Goal: Information Seeking & Learning: Find specific fact

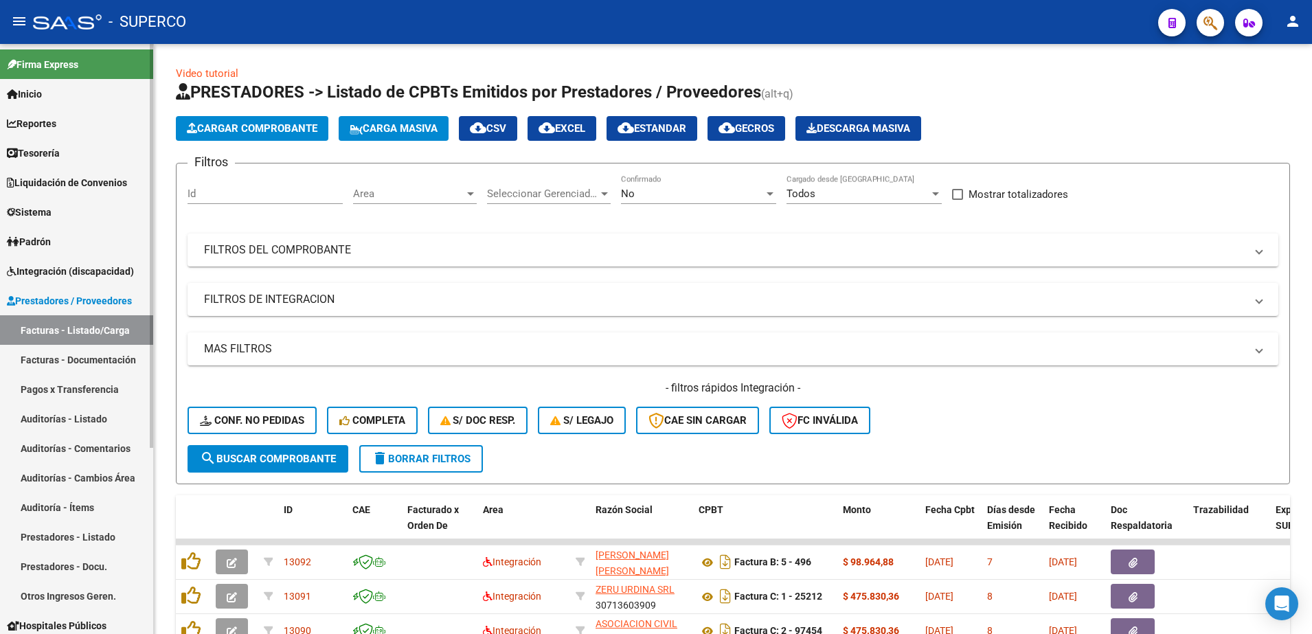
scroll to position [351, 0]
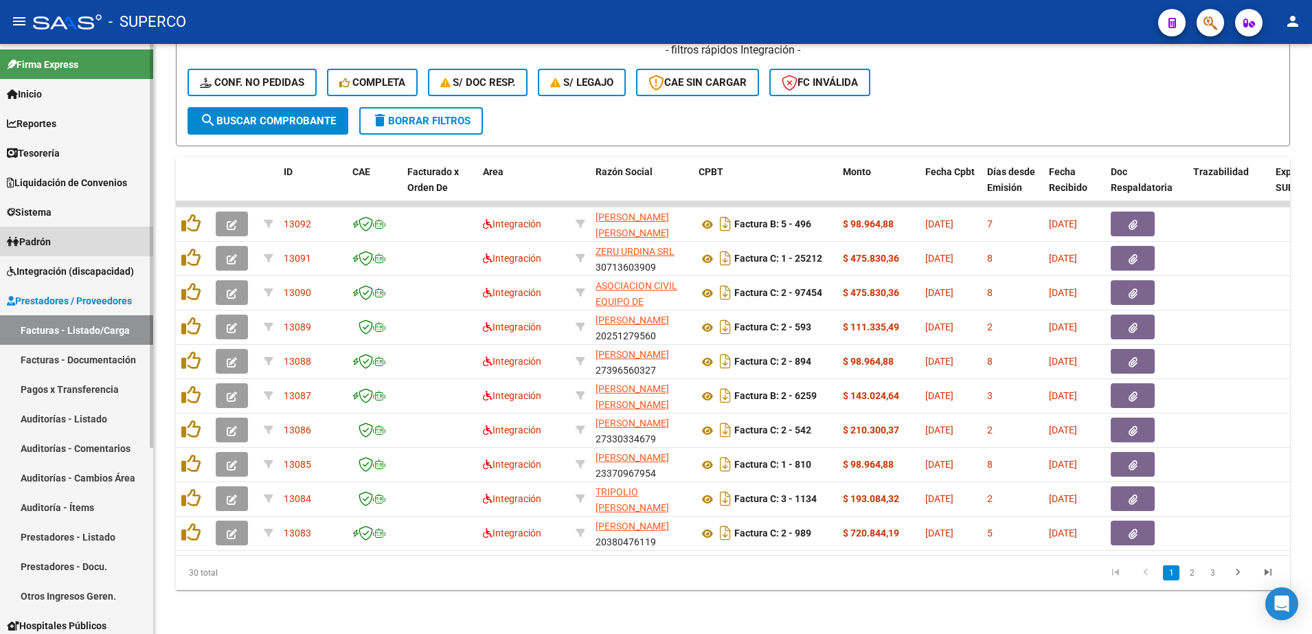
click at [94, 247] on link "Padrón" at bounding box center [76, 242] width 153 height 30
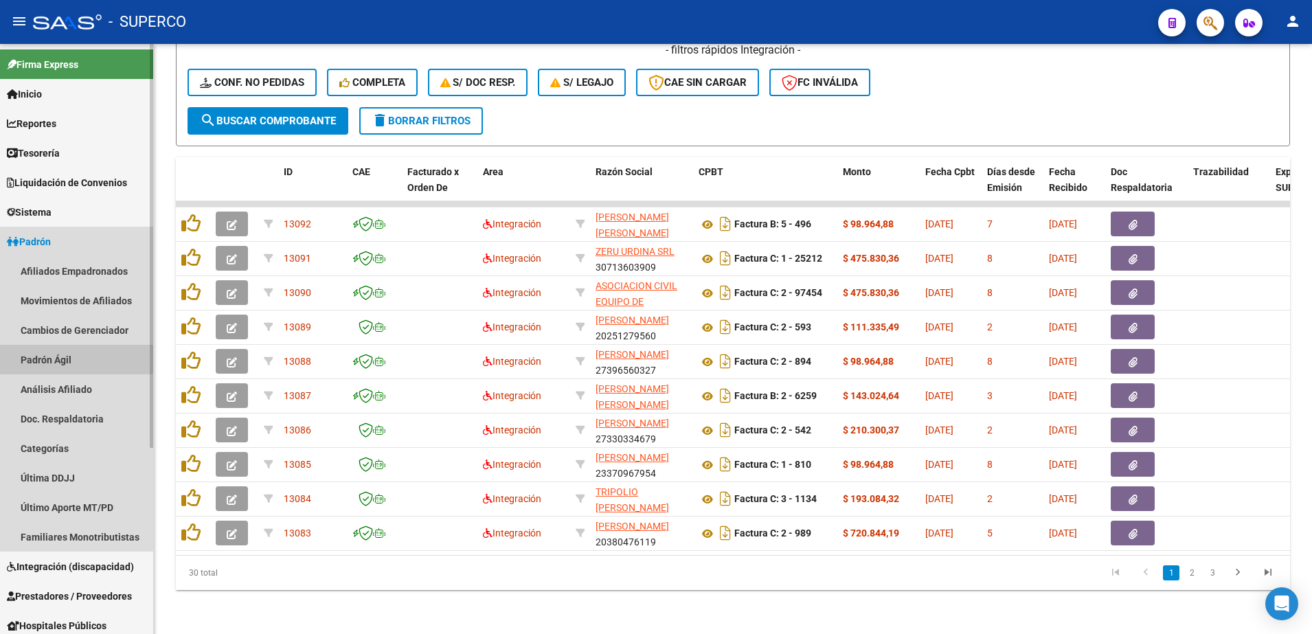
click at [30, 358] on link "Padrón Ágil" at bounding box center [76, 360] width 153 height 30
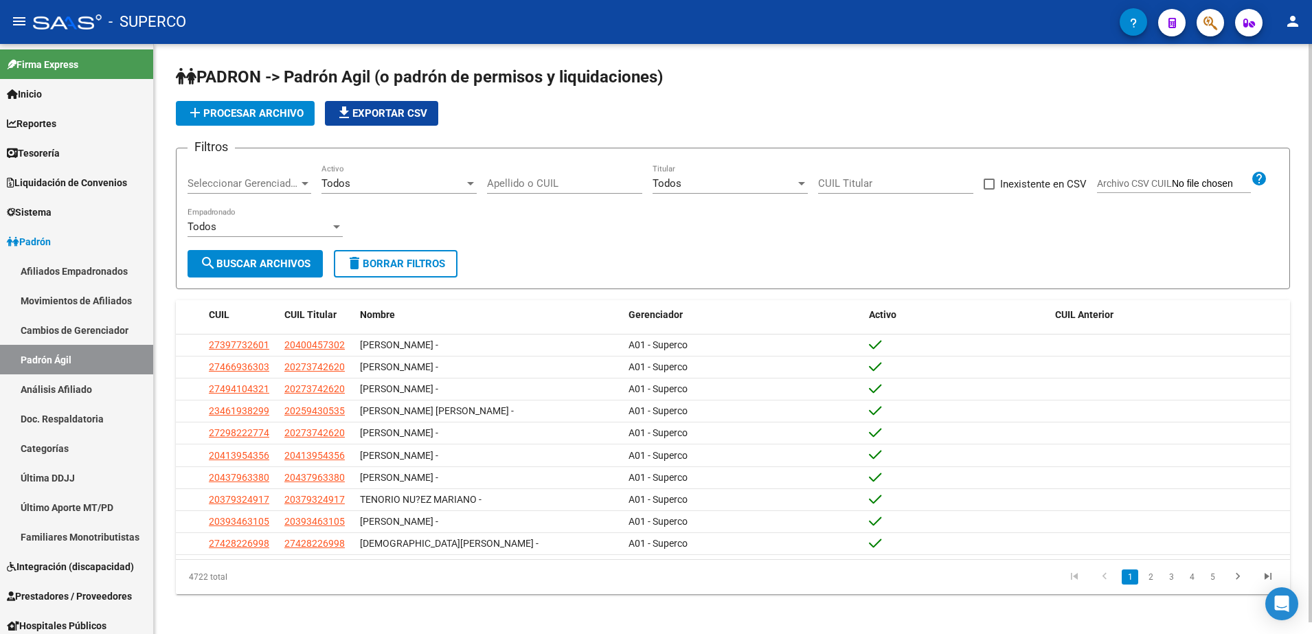
click at [559, 185] on input "Apellido o CUIL" at bounding box center [564, 183] width 155 height 12
type input "l"
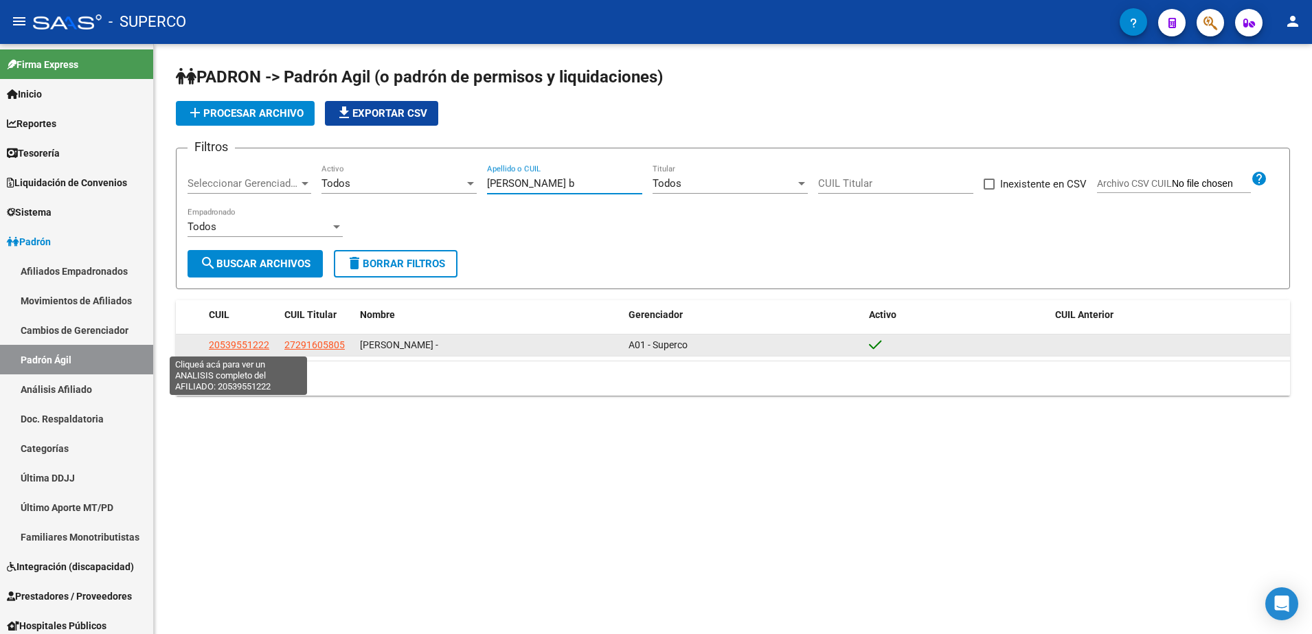
type input "[PERSON_NAME] b"
click at [226, 343] on span "20539551222" at bounding box center [239, 344] width 60 height 11
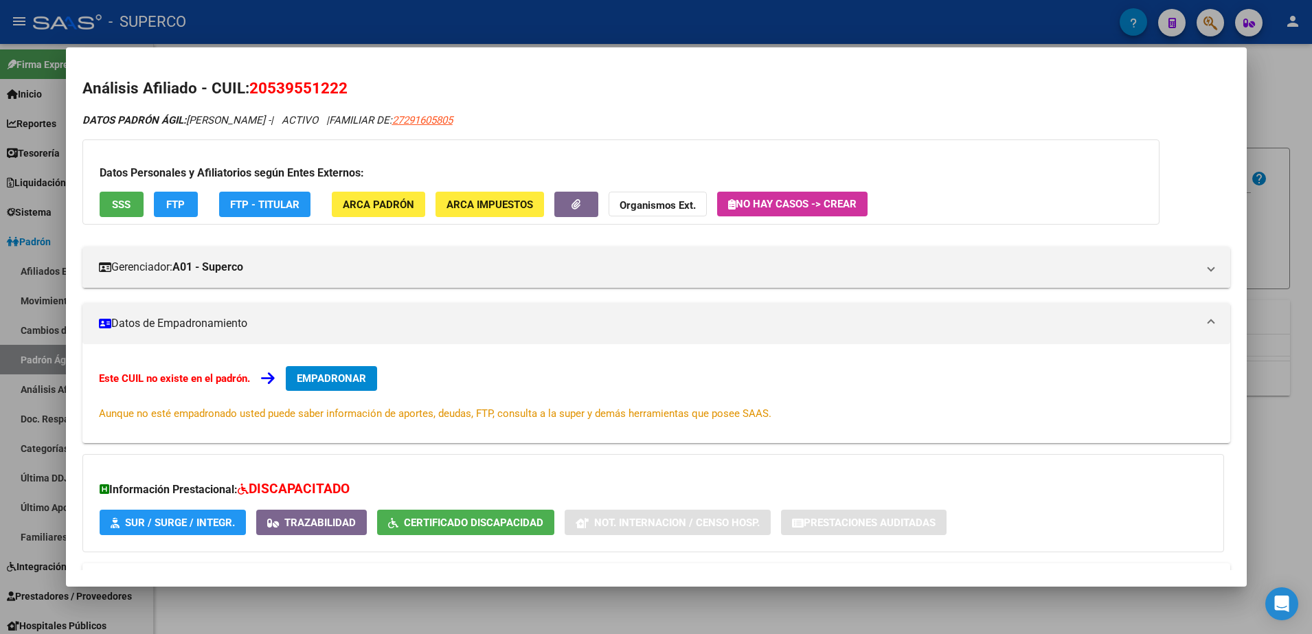
click at [123, 207] on span "SSS" at bounding box center [121, 204] width 19 height 12
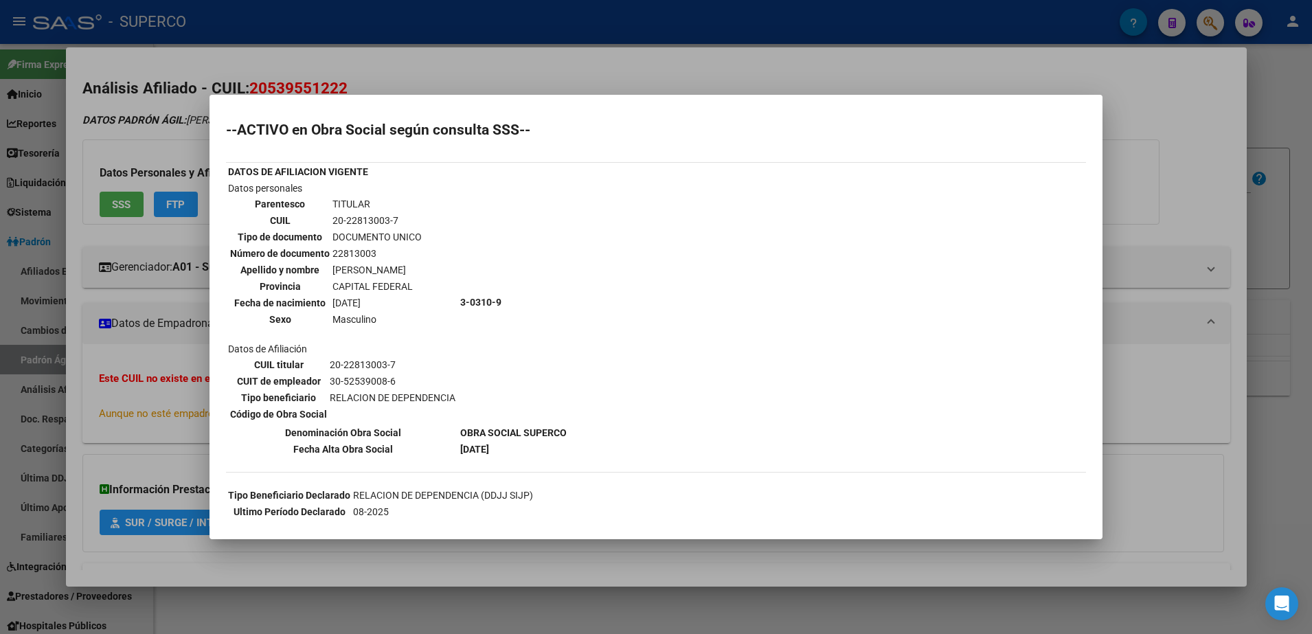
click at [1158, 84] on div at bounding box center [656, 317] width 1312 height 634
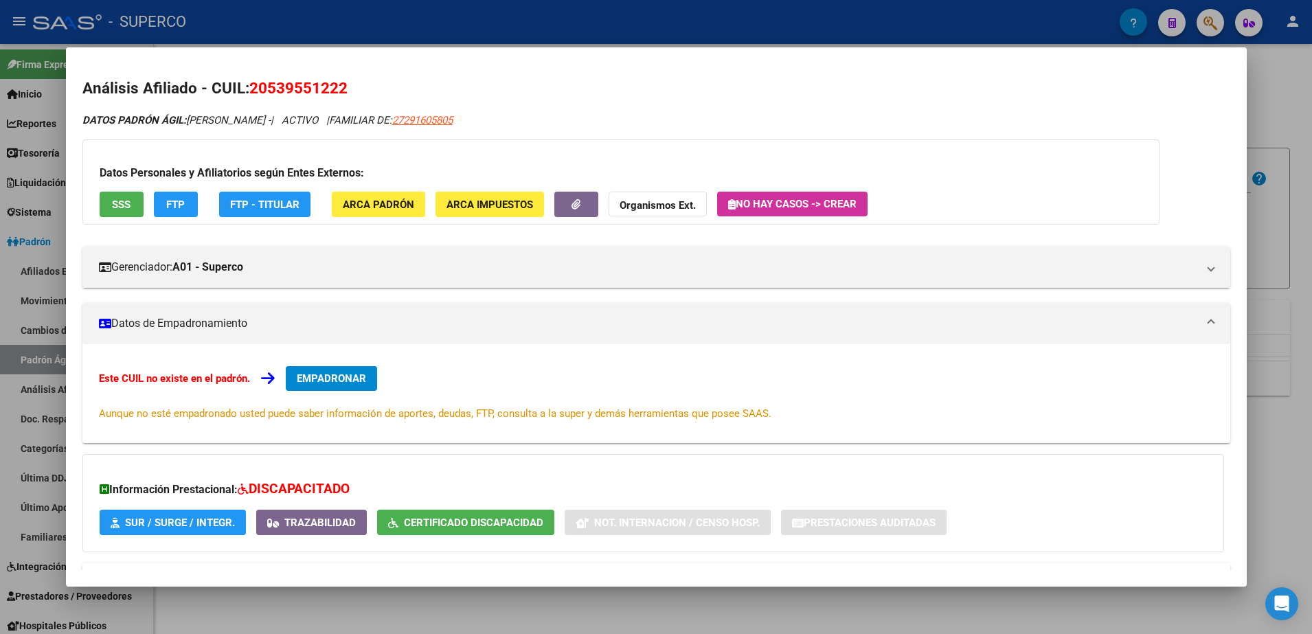
click at [118, 201] on span "SSS" at bounding box center [121, 204] width 19 height 12
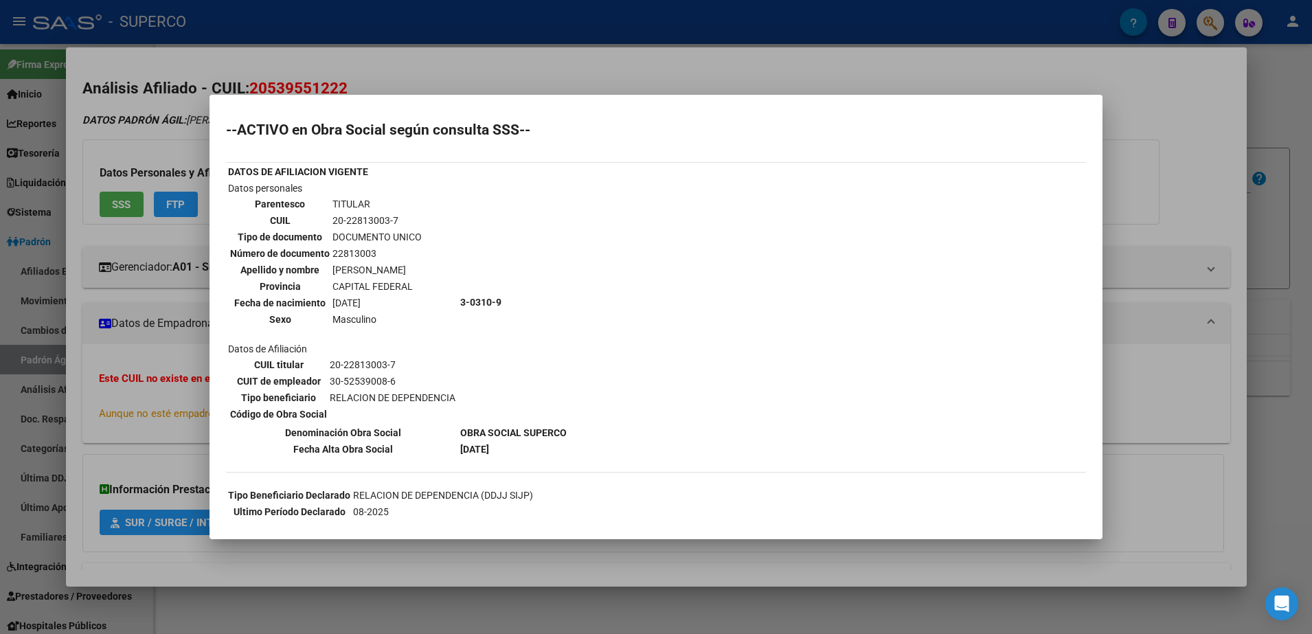
click at [880, 78] on div at bounding box center [656, 317] width 1312 height 634
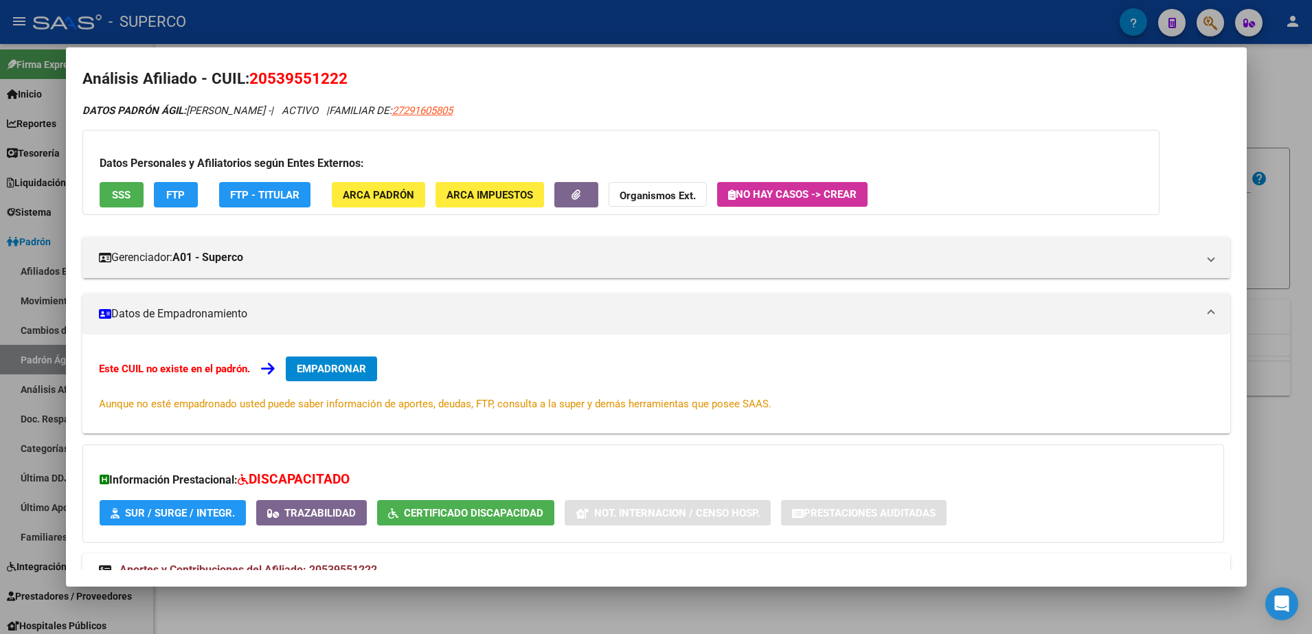
scroll to position [4, 0]
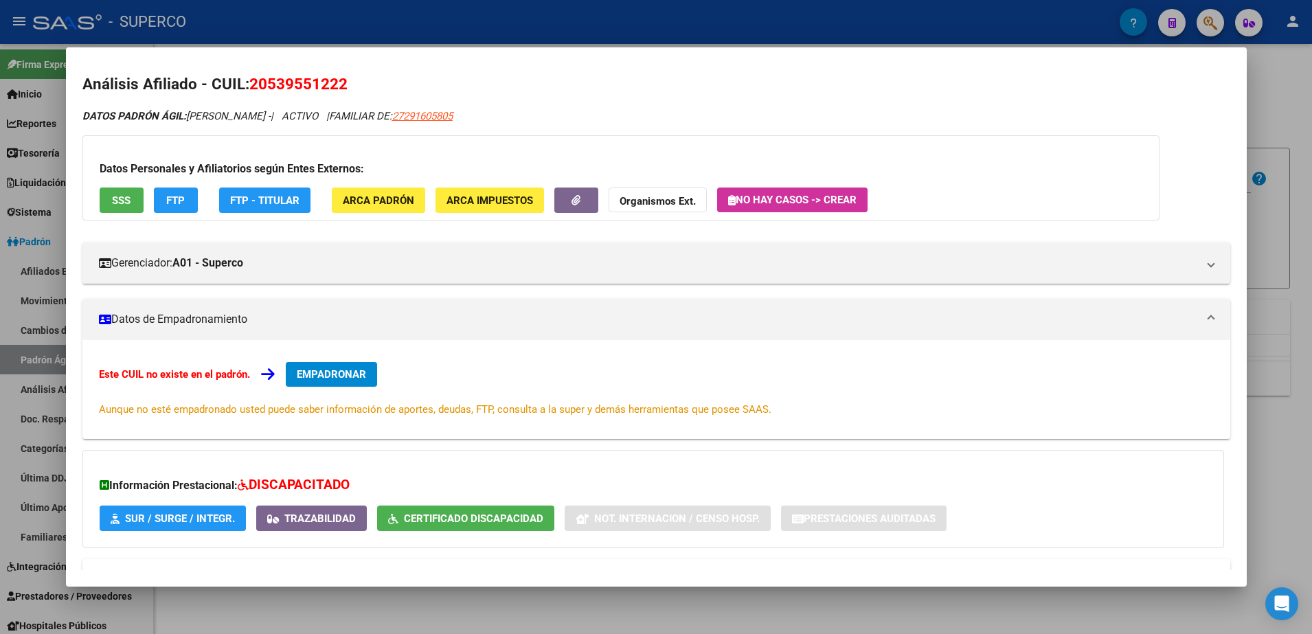
click at [117, 203] on span "SSS" at bounding box center [121, 200] width 19 height 12
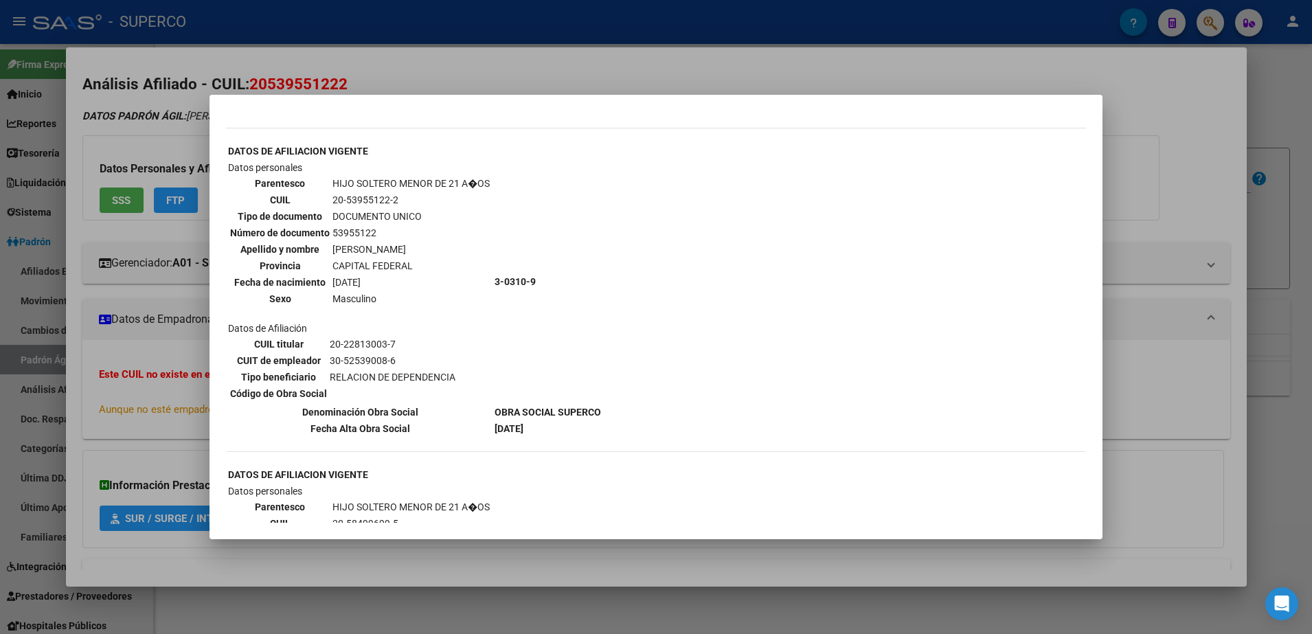
scroll to position [773, 0]
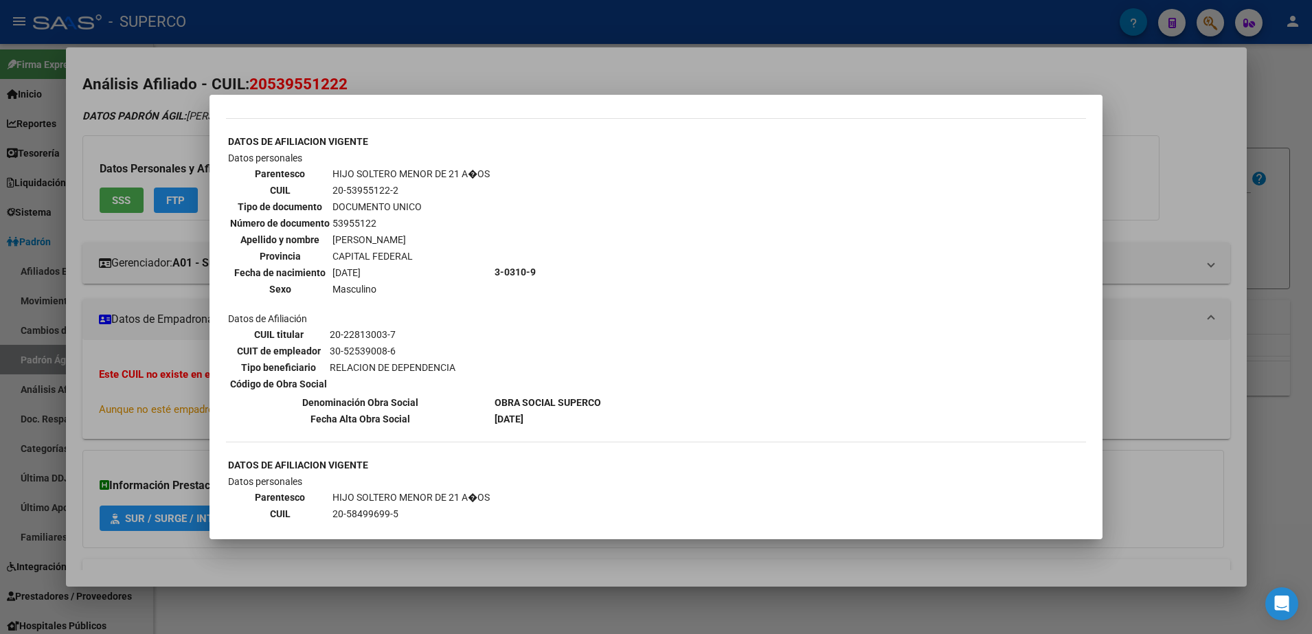
click at [1170, 79] on div at bounding box center [656, 317] width 1312 height 634
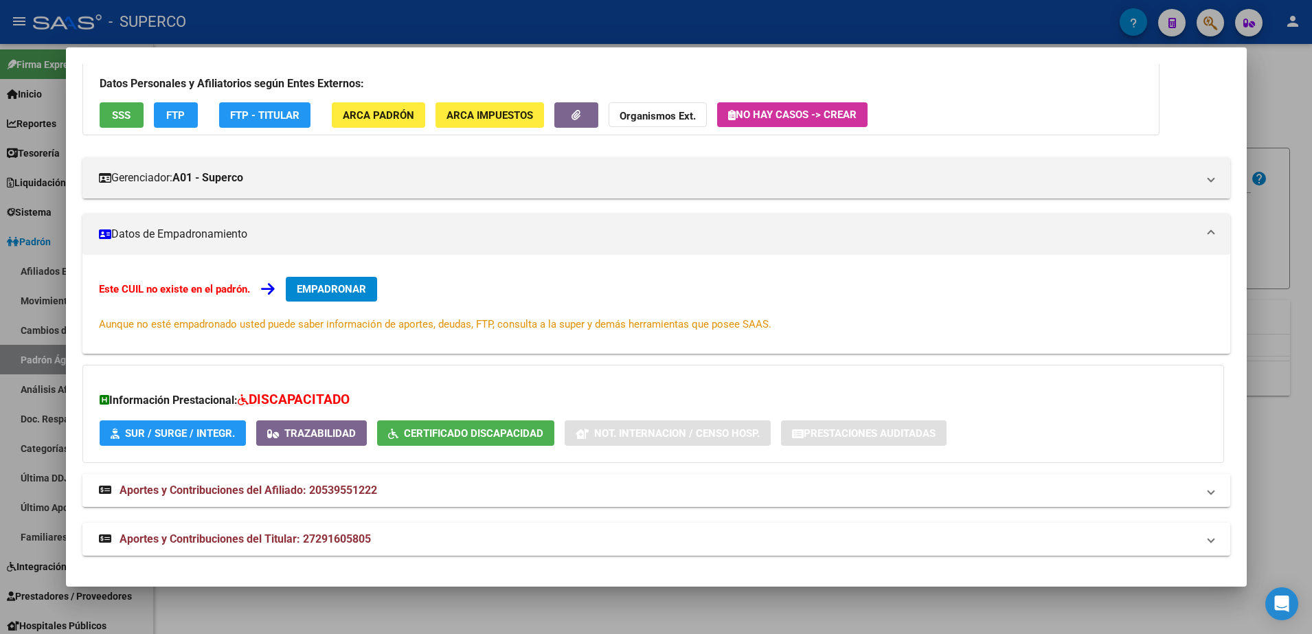
scroll to position [90, 0]
click at [1273, 108] on div at bounding box center [656, 317] width 1312 height 634
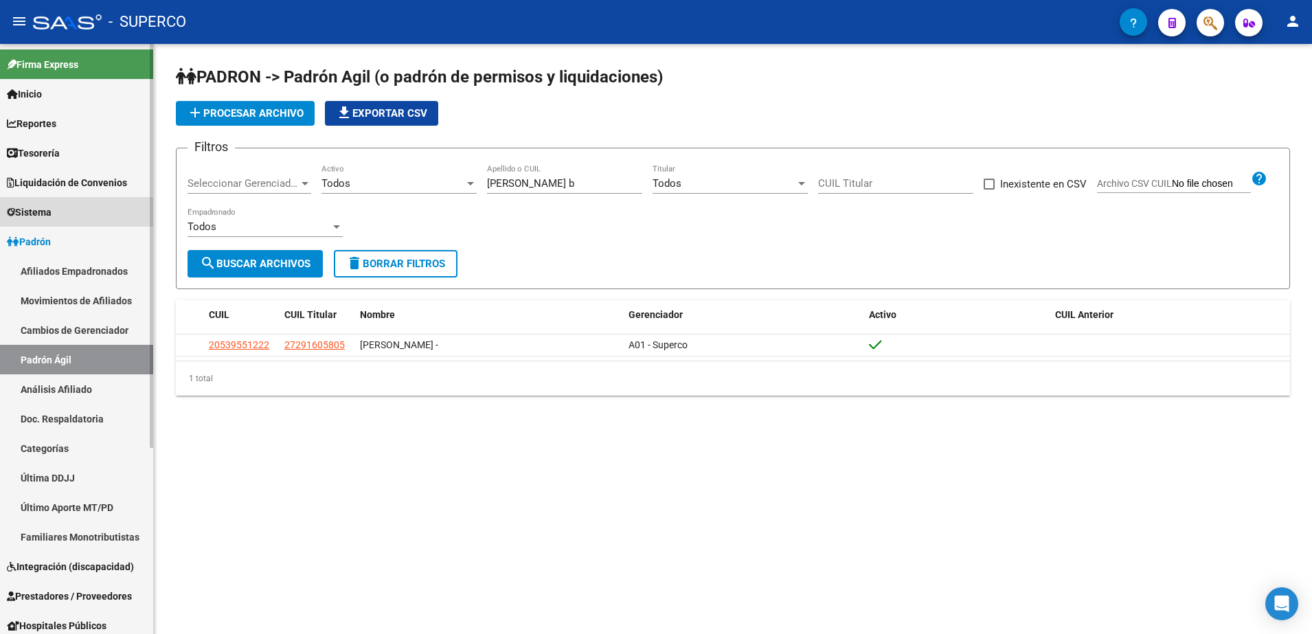
click at [37, 216] on span "Sistema" at bounding box center [29, 212] width 45 height 15
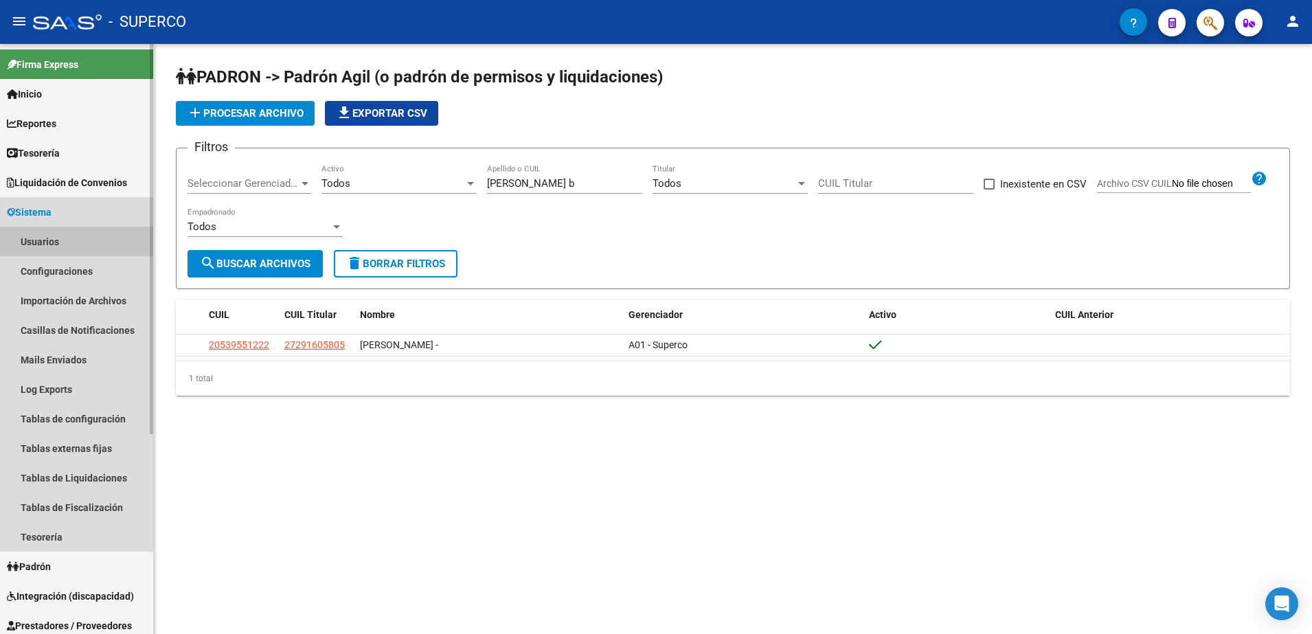
click at [43, 238] on link "Usuarios" at bounding box center [76, 242] width 153 height 30
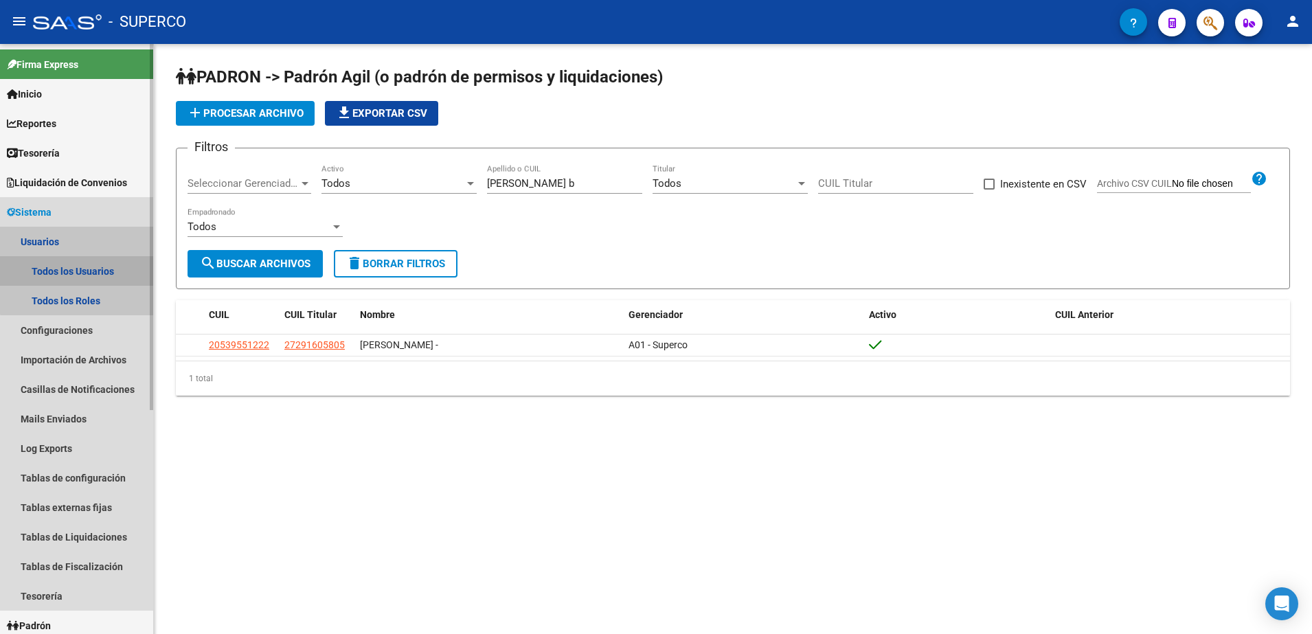
click at [89, 271] on link "Todos los Usuarios" at bounding box center [76, 271] width 153 height 30
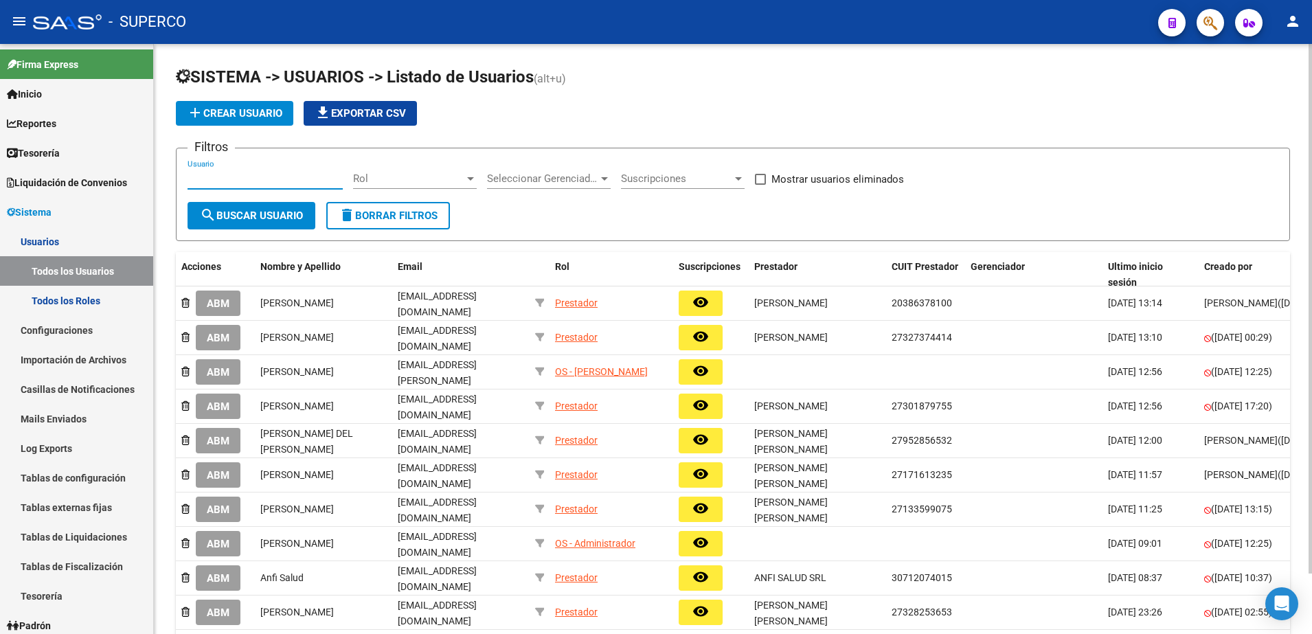
click at [253, 181] on input "Usuario" at bounding box center [264, 178] width 155 height 12
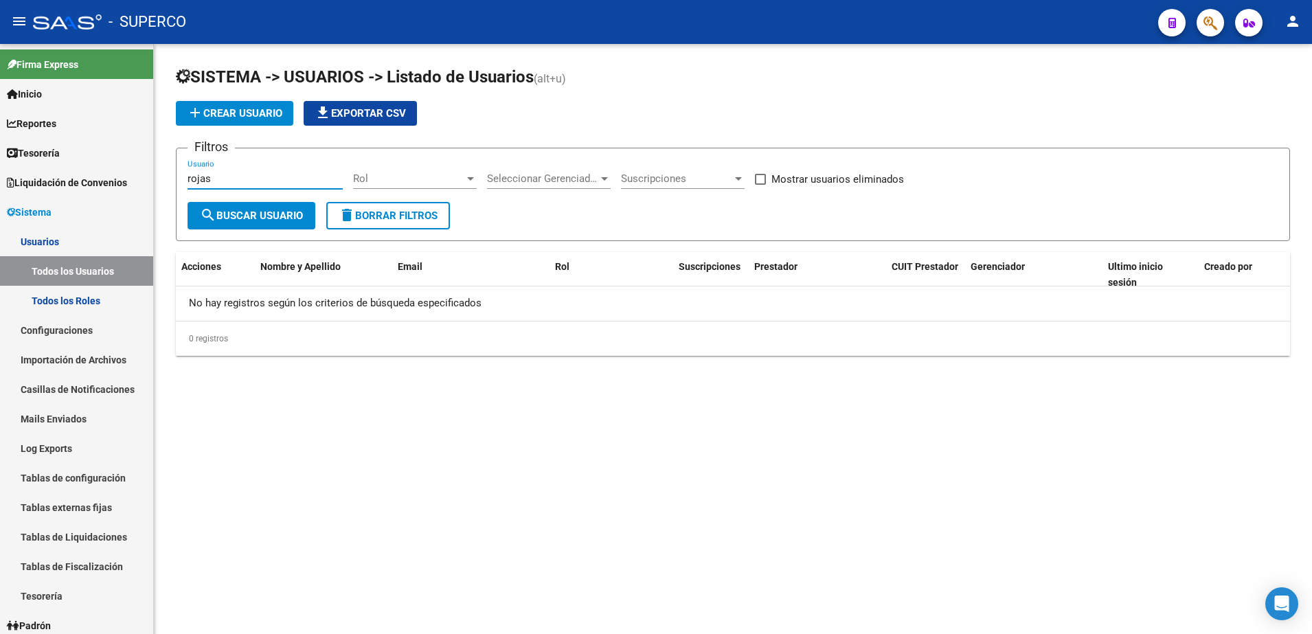
type input "rojas"
